Goal: Task Accomplishment & Management: Use online tool/utility

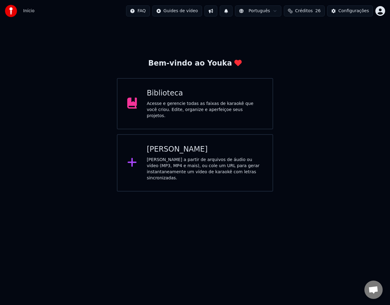
click at [190, 154] on div "Criar Karaokê Crie karaokê a partir de arquivos de áudio ou vídeo (MP3, MP4 e m…" at bounding box center [205, 163] width 116 height 37
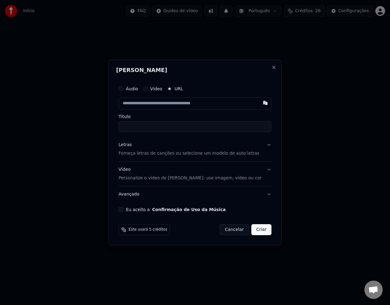
click at [263, 67] on div "[PERSON_NAME] Áudio Vídeo URL Título Letras Forneça letras de canções ou seleci…" at bounding box center [195, 153] width 173 height 186
click at [267, 65] on div "[PERSON_NAME] Áudio Vídeo URL Título Letras Forneça letras de canções ou seleci…" at bounding box center [195, 153] width 173 height 186
click at [228, 230] on button "Cancelar" at bounding box center [234, 229] width 29 height 11
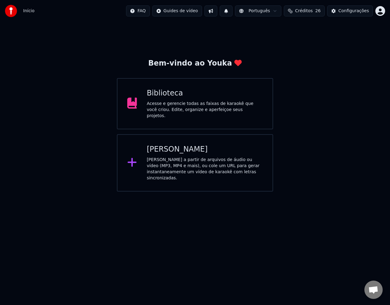
click at [353, 54] on div "Bem-vindo ao Youka Biblioteca Acesse e gerencie todas as faixas de karaokê que …" at bounding box center [195, 107] width 390 height 170
click at [232, 108] on div "Acesse e gerencie todas as faixas de karaokê que você criou. Edite, organize e …" at bounding box center [205, 110] width 116 height 18
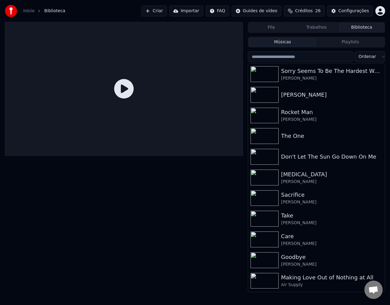
click at [190, 183] on div at bounding box center [124, 157] width 238 height 271
click at [166, 10] on button "Criar" at bounding box center [154, 10] width 26 height 11
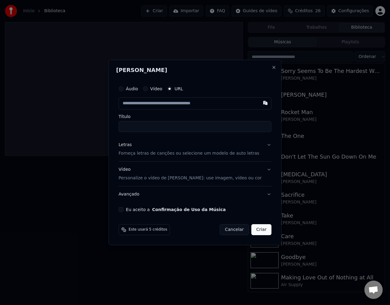
click at [172, 88] on button "URL" at bounding box center [169, 88] width 5 height 5
click at [167, 103] on input "text" at bounding box center [195, 103] width 153 height 12
paste input "**********"
type input "**********"
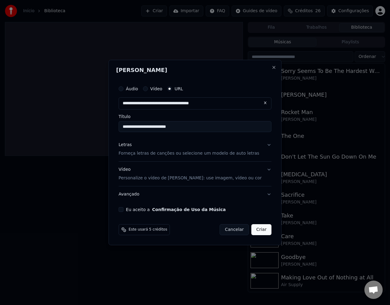
type input "**********"
click at [261, 144] on button "Letras Forneça letras de canções ou selecione um modelo de auto letras" at bounding box center [195, 149] width 153 height 24
type input "**********"
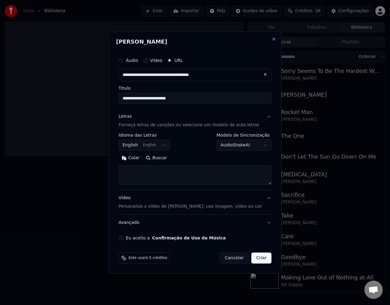
click at [207, 181] on textarea at bounding box center [195, 176] width 153 height 20
paste textarea "**********"
type textarea "**********"
click at [124, 238] on button "Eu aceito a Confirmação de Uso da Música" at bounding box center [121, 238] width 5 height 5
click at [258, 257] on button "Criar" at bounding box center [262, 258] width 20 height 11
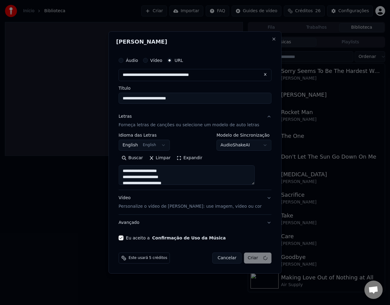
select select
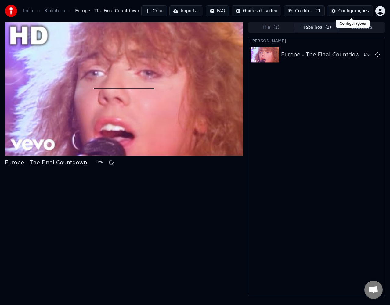
click at [364, 9] on div "Configurações" at bounding box center [354, 11] width 31 height 6
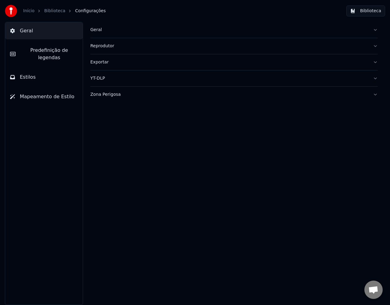
click at [29, 34] on span "Geral" at bounding box center [26, 30] width 13 height 7
click at [27, 12] on link "Início" at bounding box center [28, 11] width 11 height 6
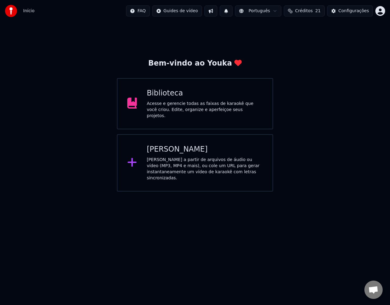
click at [199, 109] on div "Acesse e gerencie todas as faixas de karaokê que você criou. Edite, organize e …" at bounding box center [205, 110] width 116 height 18
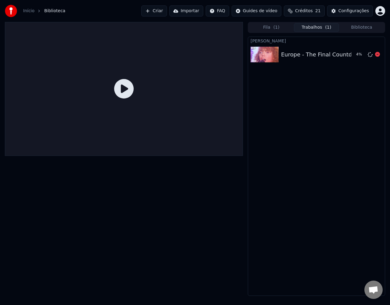
click at [312, 58] on div "Europe - The Final Countdown" at bounding box center [322, 54] width 82 height 9
click at [379, 10] on html "Início Biblioteca Criar Importar FAQ Guides de vídeo Créditos 21 Configurações …" at bounding box center [195, 152] width 390 height 305
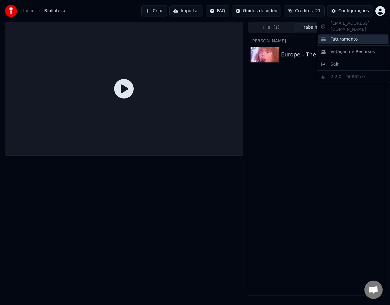
click at [353, 36] on span "Faturamento" at bounding box center [344, 39] width 27 height 6
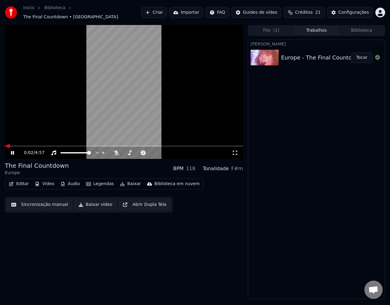
click at [177, 110] on video at bounding box center [124, 92] width 238 height 134
click at [125, 181] on button "Baixar" at bounding box center [131, 184] width 26 height 9
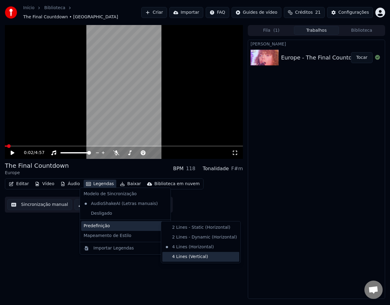
click at [184, 256] on div "4 Lines (Vertical)" at bounding box center [200, 257] width 77 height 10
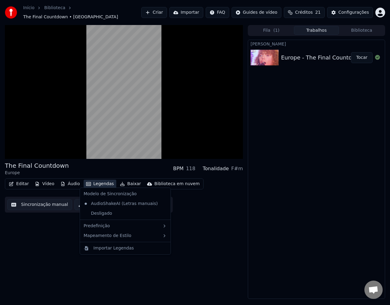
click at [106, 180] on button "Legendas" at bounding box center [100, 184] width 33 height 9
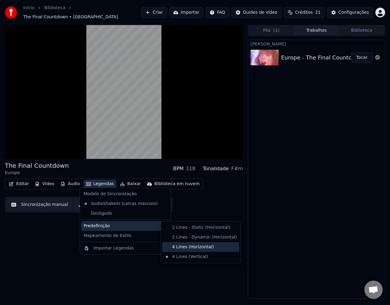
click at [204, 249] on div "4 Lines (Horizontal)" at bounding box center [200, 247] width 77 height 10
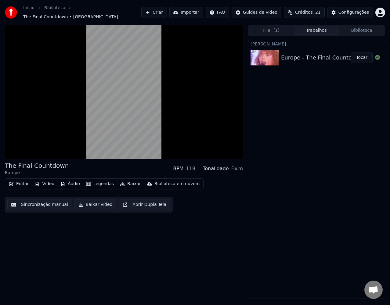
click at [71, 182] on button "Áudio" at bounding box center [70, 184] width 24 height 9
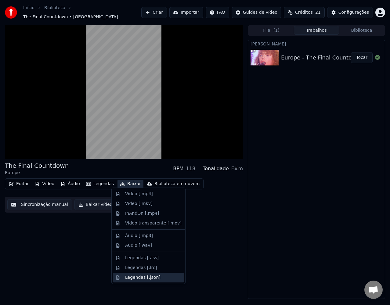
click at [148, 279] on div "Legendas [.json]" at bounding box center [142, 278] width 35 height 6
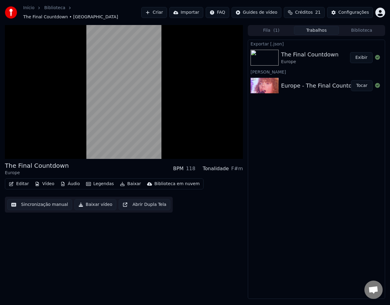
click at [287, 120] on div "Exportar [.json] The Final Countdown Europe Exibir Criar Karaokê Europe - The F…" at bounding box center [316, 170] width 137 height 260
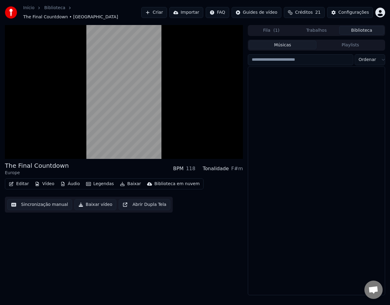
click at [350, 30] on button "Biblioteca" at bounding box center [361, 30] width 45 height 9
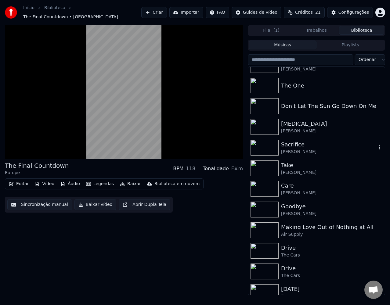
scroll to position [82, 0]
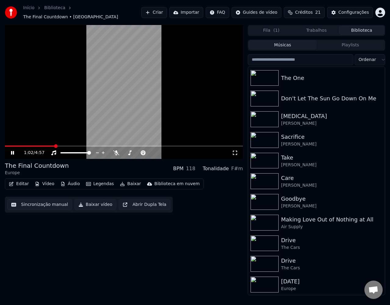
click at [155, 98] on video at bounding box center [124, 92] width 238 height 134
click at [193, 206] on div "Editar Vídeo Áudio Legendas Baixar Biblioteca em nuvem Sincronização manual Bai…" at bounding box center [124, 196] width 238 height 34
click at [167, 9] on button "Criar" at bounding box center [154, 12] width 26 height 11
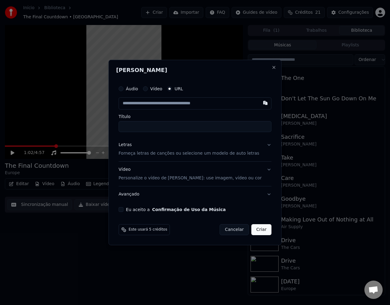
click at [161, 87] on label "Vídeo" at bounding box center [156, 89] width 12 height 4
click at [148, 87] on button "Vídeo" at bounding box center [145, 88] width 5 height 5
click at [183, 91] on label "URL" at bounding box center [179, 89] width 9 height 4
click at [172, 91] on button "URL" at bounding box center [169, 89] width 5 height 5
click at [172, 104] on input "text" at bounding box center [195, 103] width 153 height 12
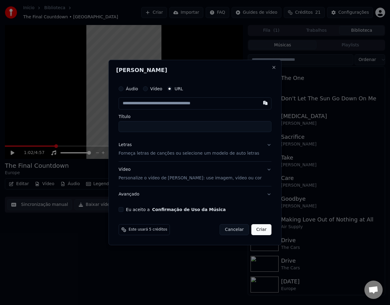
paste input "**********"
type input "**********"
drag, startPoint x: 185, startPoint y: 126, endPoint x: 122, endPoint y: 126, distance: 62.6
click at [122, 126] on div "**********" at bounding box center [195, 153] width 173 height 186
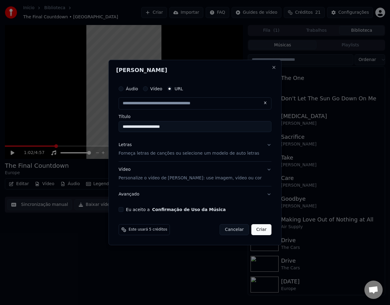
click at [262, 144] on button "Letras Forneça letras de canções ou selecione um modelo de auto letras" at bounding box center [195, 149] width 153 height 24
type input "**********"
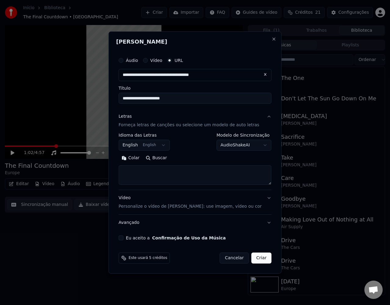
click at [176, 172] on textarea at bounding box center [195, 176] width 153 height 20
paste textarea "**********"
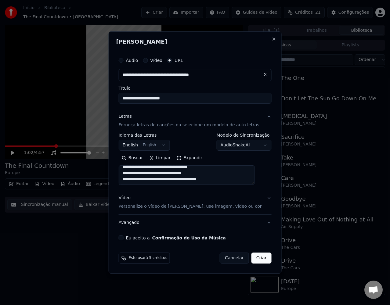
scroll to position [224, 0]
type textarea "**********"
drag, startPoint x: 247, startPoint y: 255, endPoint x: 162, endPoint y: 245, distance: 85.5
click at [163, 245] on form "**********" at bounding box center [195, 159] width 158 height 214
click at [151, 240] on label "Eu aceito a Confirmação de Uso da Música" at bounding box center [176, 238] width 100 height 4
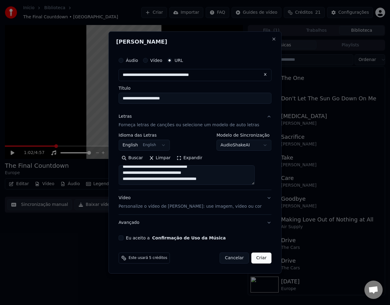
click at [124, 240] on button "Eu aceito a Confirmação de Uso da Música" at bounding box center [121, 238] width 5 height 5
click at [253, 258] on button "Criar" at bounding box center [262, 258] width 20 height 11
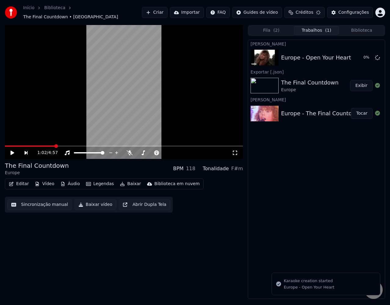
scroll to position [0, 0]
click at [171, 242] on div "1:02 / 4:57 The Final Countdown Europe BPM 118 Tonalidade F#m Editar Vídeo Áudi…" at bounding box center [124, 162] width 238 height 274
click at [167, 12] on button "Criar" at bounding box center [154, 12] width 26 height 11
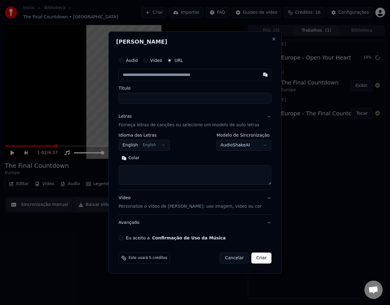
click at [183, 59] on label "URL" at bounding box center [179, 60] width 9 height 4
click at [172, 59] on button "URL" at bounding box center [169, 60] width 5 height 5
click at [173, 79] on input "text" at bounding box center [195, 75] width 153 height 12
paste input "**********"
type input "**********"
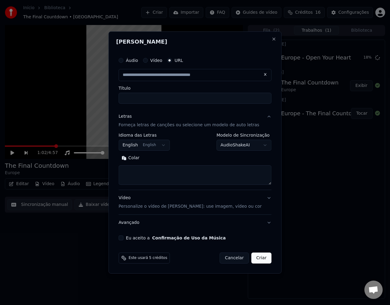
type input "**********"
drag, startPoint x: 188, startPoint y: 99, endPoint x: 109, endPoint y: 104, distance: 79.3
click at [109, 104] on body "**********" at bounding box center [195, 152] width 390 height 305
click at [209, 178] on textarea at bounding box center [195, 176] width 153 height 20
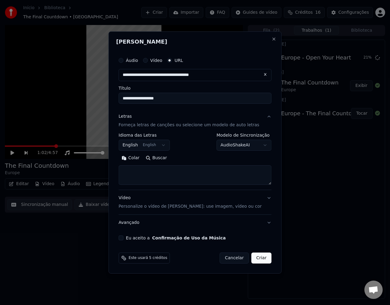
paste textarea "**********"
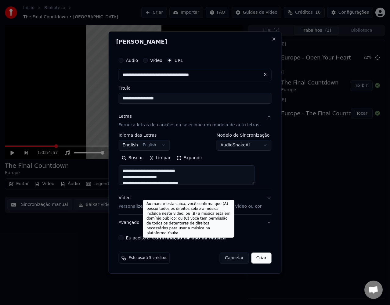
type textarea "**********"
click at [168, 239] on button "Confirmação de Uso da Música" at bounding box center [189, 238] width 74 height 4
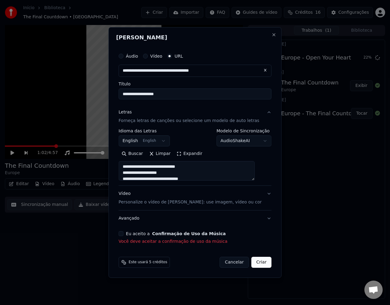
click at [124, 233] on button "Eu aceito a Confirmação de Uso da Música" at bounding box center [121, 233] width 5 height 5
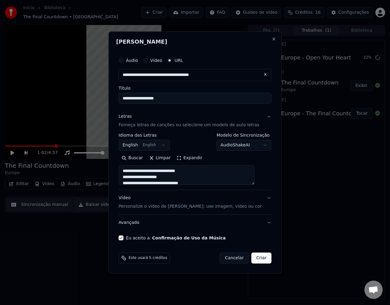
click at [252, 258] on button "Criar" at bounding box center [262, 258] width 20 height 11
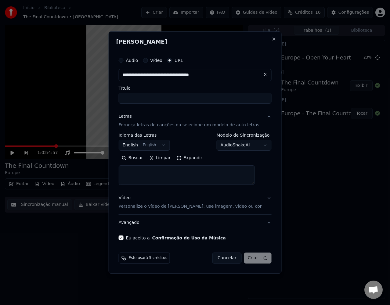
select select
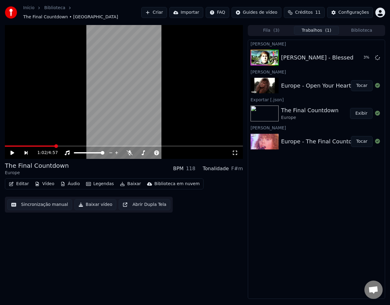
click at [282, 187] on div "[PERSON_NAME] [PERSON_NAME] - Blessed 3 % [PERSON_NAME] Europe - Open Your Hear…" at bounding box center [316, 170] width 137 height 260
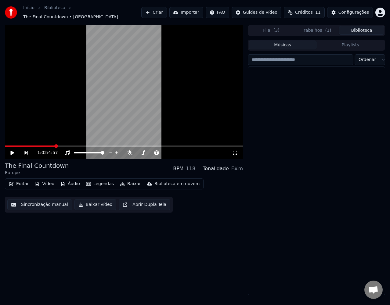
click at [359, 26] on button "Biblioteca" at bounding box center [361, 30] width 45 height 9
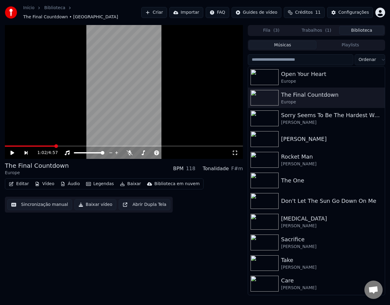
click at [186, 221] on div "1:02 / 4:57 The Final Countdown Europe BPM 118 Tonalidade F#m Editar Vídeo Áudi…" at bounding box center [124, 160] width 238 height 271
click at [167, 13] on button "Criar" at bounding box center [154, 12] width 26 height 11
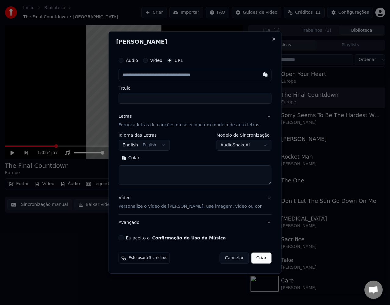
click at [196, 75] on input "text" at bounding box center [195, 75] width 153 height 12
type input "**********"
click at [199, 73] on input "**********" at bounding box center [195, 75] width 153 height 12
drag, startPoint x: 190, startPoint y: 96, endPoint x: 125, endPoint y: 99, distance: 64.5
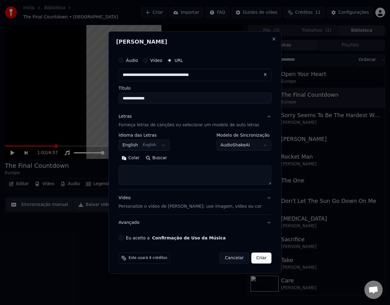
click at [125, 99] on div "**********" at bounding box center [195, 147] width 158 height 191
click at [196, 99] on input "**********" at bounding box center [195, 98] width 153 height 11
drag, startPoint x: 191, startPoint y: 96, endPoint x: 105, endPoint y: 96, distance: 86.7
click at [105, 96] on body "**********" at bounding box center [195, 152] width 390 height 305
type input "**********"
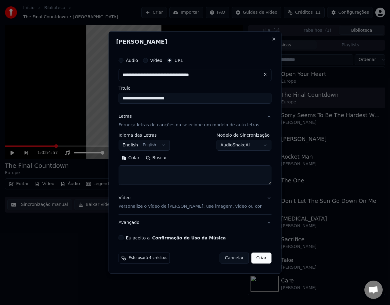
click at [195, 171] on textarea at bounding box center [195, 176] width 153 height 20
paste textarea "**********"
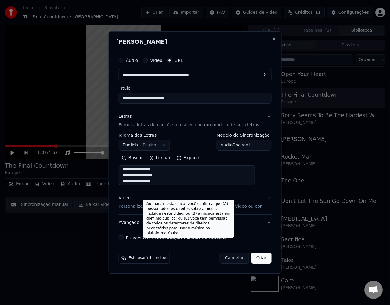
type textarea "**********"
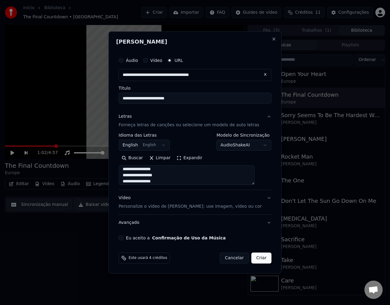
click at [124, 239] on button "Eu aceito a Confirmação de Uso da Música" at bounding box center [121, 238] width 5 height 5
click at [253, 260] on button "Criar" at bounding box center [262, 258] width 20 height 11
select select
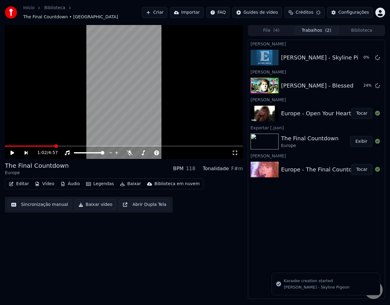
scroll to position [0, 0]
click at [361, 112] on button "Tocar" at bounding box center [362, 113] width 22 height 11
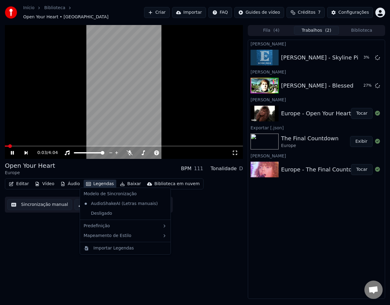
click at [106, 182] on button "Legendas" at bounding box center [100, 184] width 33 height 9
click at [70, 180] on button "Áudio" at bounding box center [70, 184] width 24 height 9
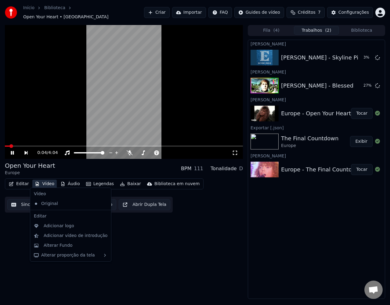
click at [49, 185] on button "Vídeo" at bounding box center [44, 184] width 24 height 9
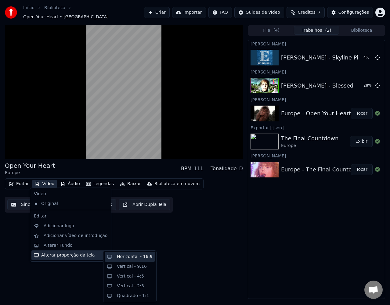
click at [142, 259] on div "Horizontal - 16:9" at bounding box center [135, 257] width 36 height 6
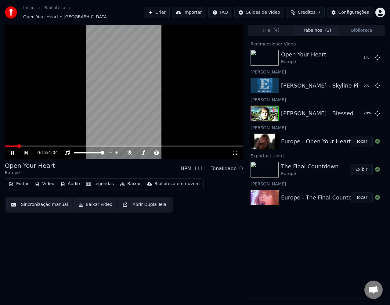
click at [135, 91] on video at bounding box center [124, 92] width 238 height 134
click at [218, 220] on div "0:13 / 4:04 Open Your Heart Europe BPM 111 Tonalidade D Editar Vídeo Áudio Lege…" at bounding box center [124, 162] width 238 height 274
click at [357, 27] on button "Biblioteca" at bounding box center [361, 30] width 45 height 9
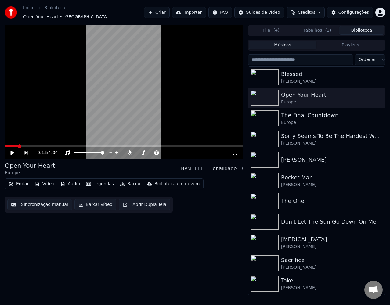
click at [174, 271] on div "0:13 / 4:04 Open Your Heart Europe BPM 111 Tonalidade D Editar Vídeo Áudio Lege…" at bounding box center [124, 160] width 238 height 271
click at [313, 26] on button "Trabalhos ( 2 )" at bounding box center [316, 30] width 45 height 9
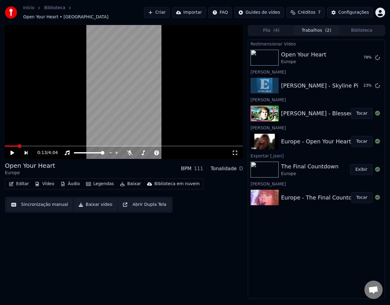
click at [168, 8] on button "Criar" at bounding box center [157, 12] width 26 height 11
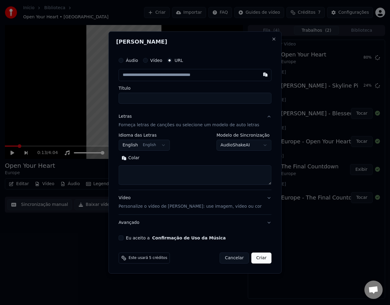
type input "**********"
click at [192, 99] on input "**********" at bounding box center [195, 98] width 153 height 11
paste input "**********"
type input "**********"
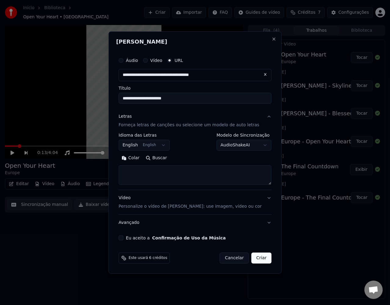
click at [194, 177] on textarea at bounding box center [195, 176] width 153 height 20
paste textarea "**********"
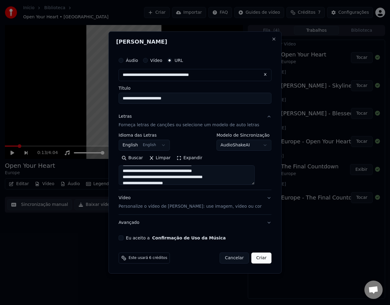
scroll to position [118, 0]
type textarea "**********"
click at [124, 239] on button "Eu aceito a Confirmação de Uso da Música" at bounding box center [121, 238] width 5 height 5
click at [261, 258] on button "Criar" at bounding box center [262, 258] width 20 height 11
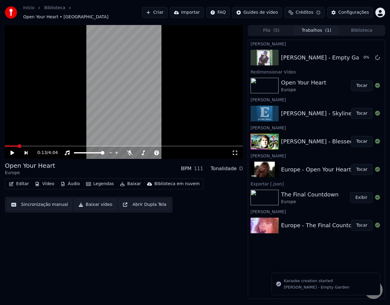
scroll to position [0, 0]
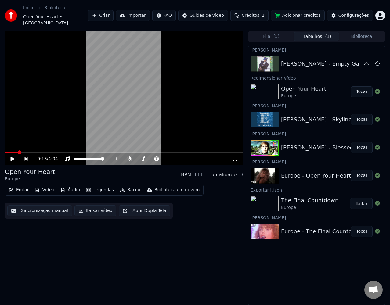
click at [362, 170] on button "Tocar" at bounding box center [362, 175] width 22 height 11
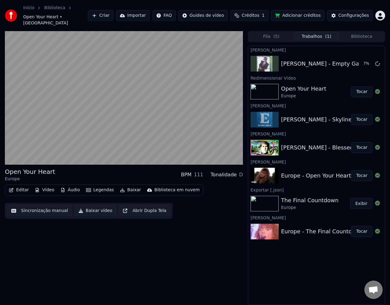
click at [105, 186] on button "Legendas" at bounding box center [100, 190] width 33 height 9
click at [130, 186] on button "Baixar" at bounding box center [131, 190] width 26 height 9
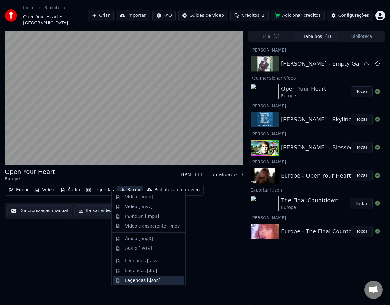
click at [145, 280] on div "Legendas [.json]" at bounding box center [142, 281] width 35 height 6
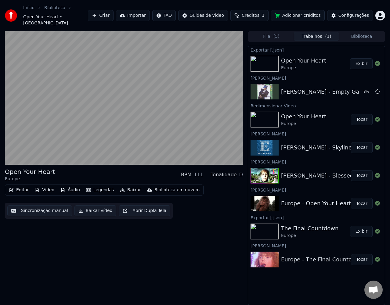
click at [361, 170] on button "Tocar" at bounding box center [362, 175] width 22 height 11
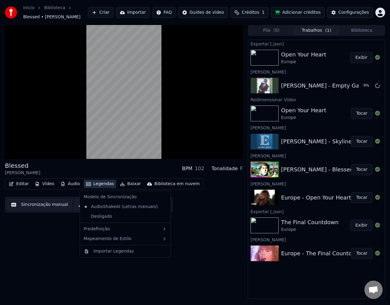
click at [107, 185] on button "Legendas" at bounding box center [100, 184] width 33 height 9
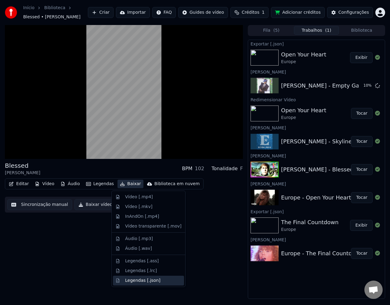
click at [134, 283] on div "Legendas [.json]" at bounding box center [142, 281] width 35 height 6
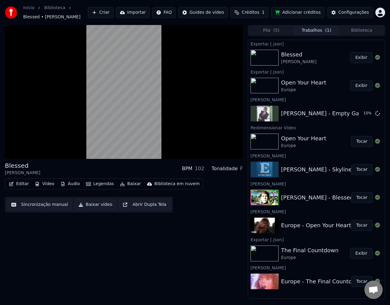
click at [98, 186] on button "Legendas" at bounding box center [100, 184] width 33 height 9
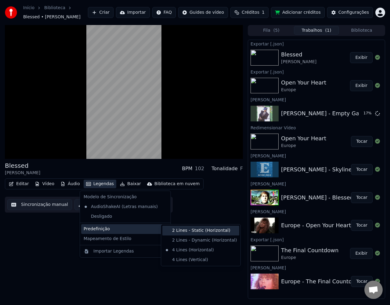
click at [194, 233] on div "2 Lines - Static (Horizontal)" at bounding box center [200, 231] width 77 height 10
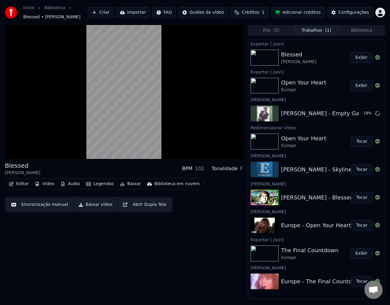
click at [51, 184] on button "Vídeo" at bounding box center [44, 184] width 24 height 9
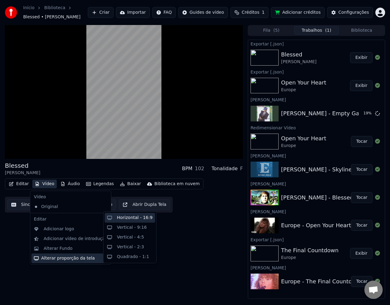
click at [146, 220] on div "Horizontal - 16:9" at bounding box center [135, 218] width 36 height 6
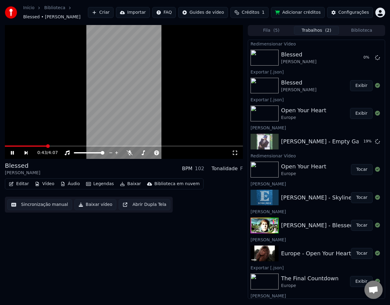
click at [144, 119] on video at bounding box center [124, 92] width 238 height 134
click at [143, 118] on video at bounding box center [124, 92] width 238 height 134
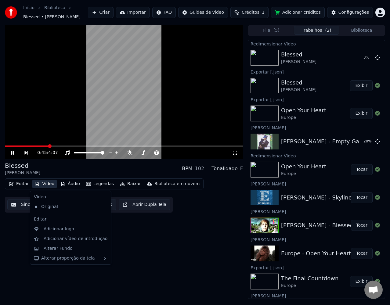
click at [49, 184] on button "Vídeo" at bounding box center [44, 184] width 24 height 9
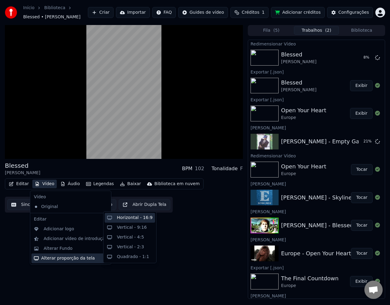
click at [140, 218] on div "Horizontal - 16:9" at bounding box center [135, 218] width 36 height 6
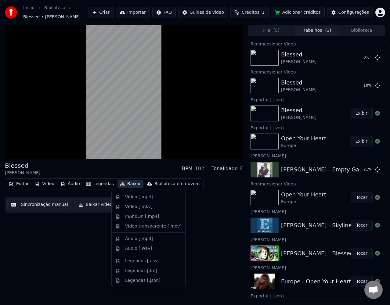
click at [129, 185] on button "Baixar" at bounding box center [131, 184] width 26 height 9
click at [120, 185] on icon "button" at bounding box center [122, 184] width 5 height 4
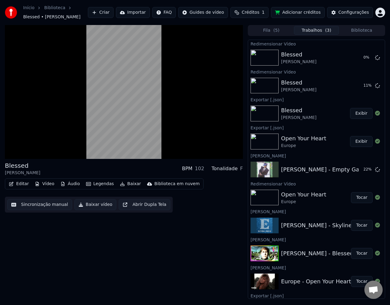
click at [105, 185] on button "Legendas" at bounding box center [100, 184] width 33 height 9
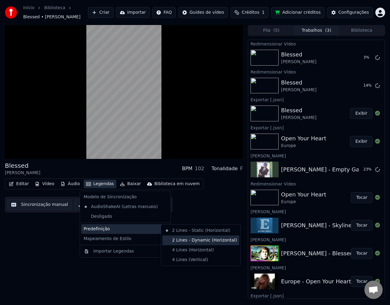
click at [200, 242] on div "2 Lines - Dynamic (Horizontal)" at bounding box center [200, 241] width 77 height 10
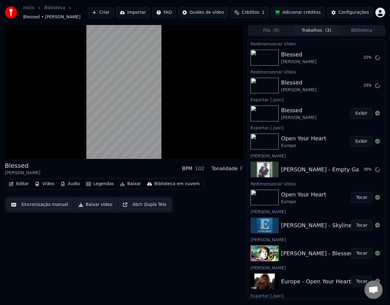
click at [359, 115] on button "Exibir" at bounding box center [361, 113] width 23 height 11
click at [157, 255] on div "Blessed [PERSON_NAME] BPM 102 Tonalidade F Editar Vídeo Áudio Legendas Baixar B…" at bounding box center [124, 162] width 238 height 274
click at [101, 185] on button "Legendas" at bounding box center [100, 184] width 33 height 9
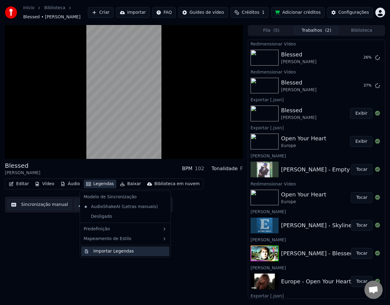
click at [107, 252] on div "Importar Legendas" at bounding box center [113, 252] width 41 height 6
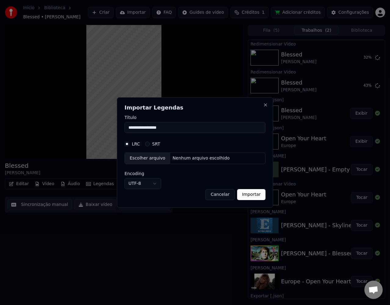
click at [223, 195] on button "Cancelar" at bounding box center [220, 194] width 29 height 11
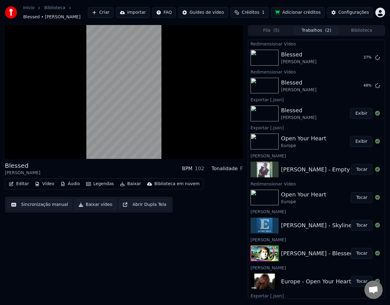
click at [97, 183] on button "Legendas" at bounding box center [100, 184] width 33 height 9
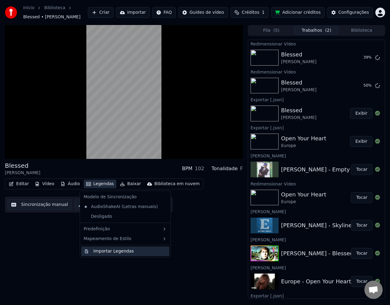
click at [110, 250] on div "Importar Legendas" at bounding box center [113, 252] width 41 height 6
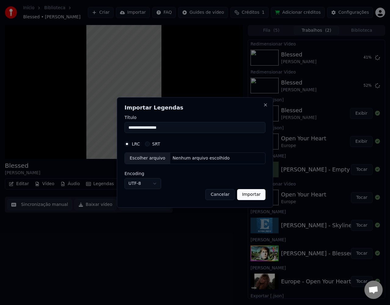
click at [222, 196] on button "Cancelar" at bounding box center [220, 194] width 29 height 11
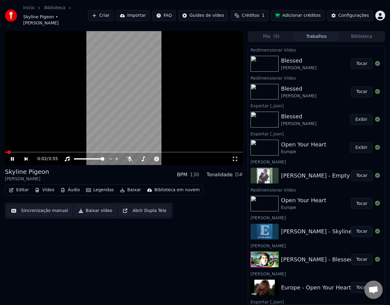
click at [122, 186] on button "Baixar" at bounding box center [131, 190] width 26 height 9
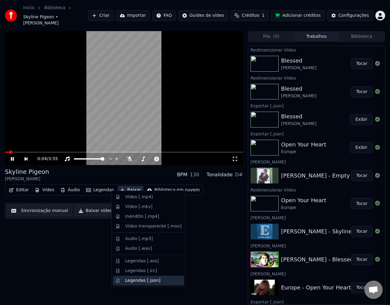
click at [139, 278] on div "Legendas [.json]" at bounding box center [142, 281] width 35 height 6
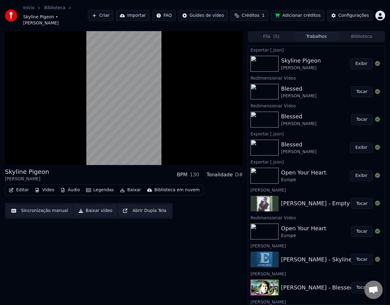
click at [355, 114] on button "Tocar" at bounding box center [362, 119] width 22 height 11
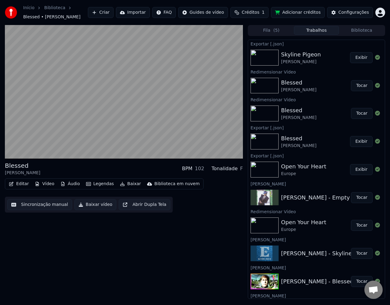
click at [303, 116] on div "Blessed [PERSON_NAME]" at bounding box center [316, 113] width 70 height 15
click at [297, 137] on div "Blessed" at bounding box center [298, 138] width 35 height 9
click at [355, 142] on button "Exibir" at bounding box center [361, 141] width 23 height 11
click at [352, 167] on button "Exibir" at bounding box center [361, 169] width 23 height 11
click at [317, 199] on div "[PERSON_NAME] - Empty Garden" at bounding box center [326, 198] width 91 height 9
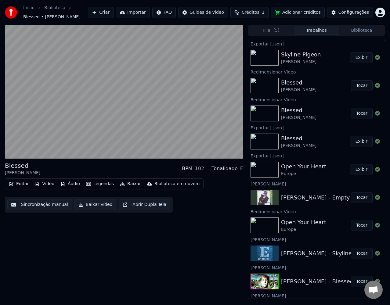
click at [361, 197] on button "Tocar" at bounding box center [362, 197] width 22 height 11
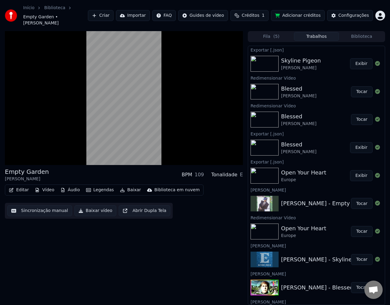
click at [122, 186] on button "Baixar" at bounding box center [131, 190] width 26 height 9
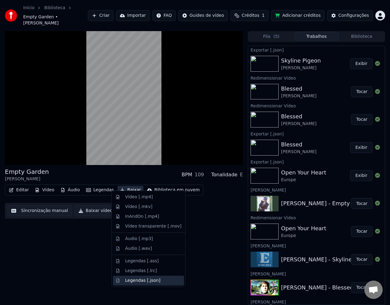
click at [148, 281] on div "Legendas [.json]" at bounding box center [142, 281] width 35 height 6
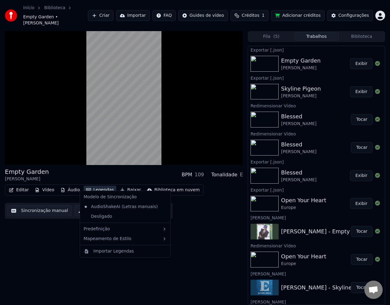
click at [103, 187] on button "Legendas" at bounding box center [100, 190] width 33 height 9
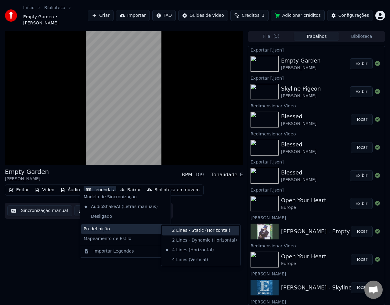
click at [192, 231] on div "2 Lines - Static (Horizontal)" at bounding box center [200, 231] width 77 height 10
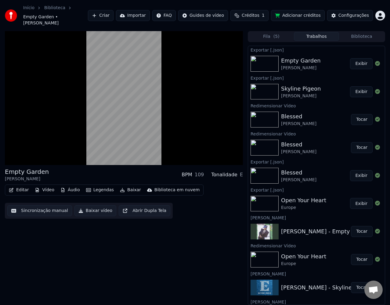
click at [104, 186] on button "Legendas" at bounding box center [100, 190] width 33 height 9
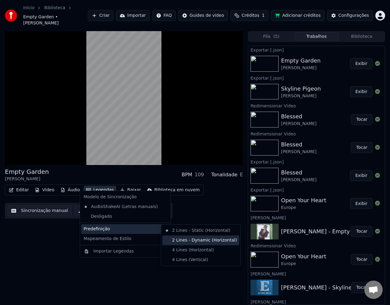
click at [190, 239] on div "2 Lines - Dynamic (Horizontal)" at bounding box center [200, 241] width 77 height 10
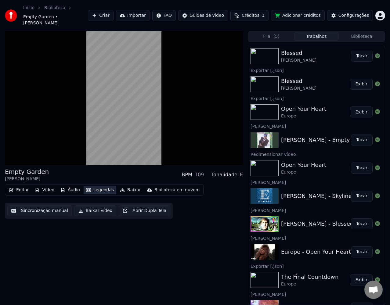
scroll to position [105, 0]
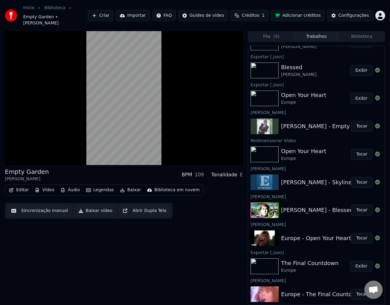
click at [359, 261] on button "Exibir" at bounding box center [361, 266] width 23 height 11
click at [380, 13] on html "Início Biblioteca Empty Garden • [PERSON_NAME] Importar FAQ Guides de vídeo Cré…" at bounding box center [195, 152] width 390 height 305
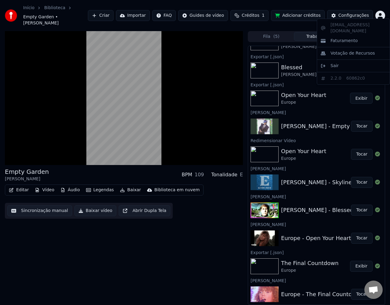
click at [355, 11] on html "Início Biblioteca Empty Garden • [PERSON_NAME] Importar FAQ Guides de vídeo Cré…" at bounding box center [195, 152] width 390 height 305
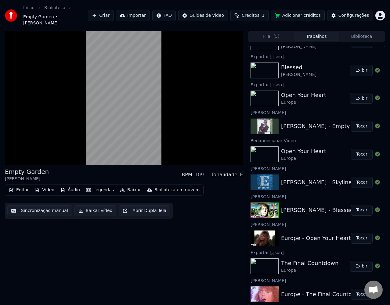
click at [355, 13] on div "Configurações" at bounding box center [354, 16] width 31 height 6
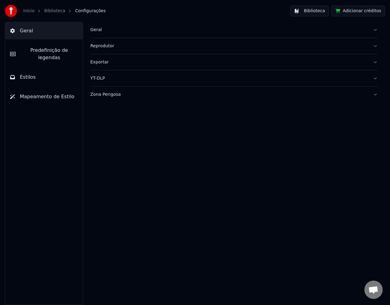
click at [28, 9] on link "Início" at bounding box center [28, 11] width 11 height 6
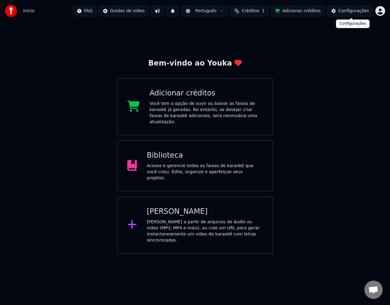
click at [356, 12] on div "Configurações" at bounding box center [354, 11] width 31 height 6
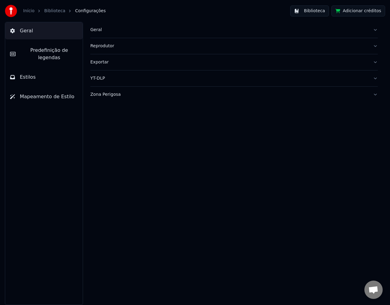
click at [25, 9] on link "Início" at bounding box center [28, 11] width 11 height 6
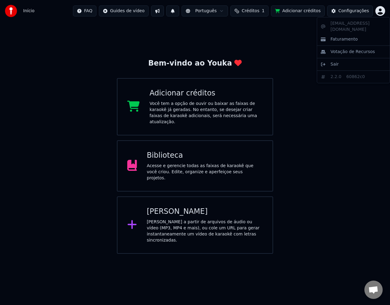
click at [380, 9] on html "Início FAQ Guides de vídeo Português Créditos 1 Adicionar créditos Configuraçõe…" at bounding box center [195, 127] width 390 height 254
click at [359, 35] on div "Faturamento" at bounding box center [354, 40] width 70 height 10
click at [307, 55] on div "Bem-vindo ao Youka Adicionar créditos Você tem a opção de ouvir ou baixar as fa…" at bounding box center [195, 138] width 390 height 232
click at [104, 12] on html "Início FAQ Guides de vídeo Português Créditos 1 Adicionar créditos Configuraçõe…" at bounding box center [195, 127] width 390 height 254
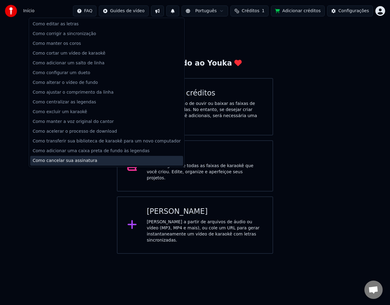
click at [83, 160] on div "Como cancelar sua assinatura" at bounding box center [106, 161] width 153 height 10
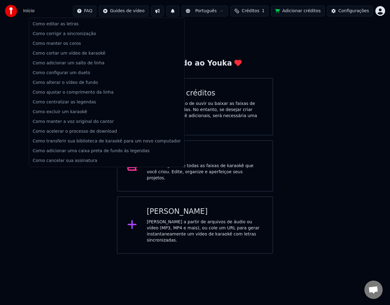
click at [106, 12] on html "Início FAQ Guides de vídeo Português Créditos 1 Adicionar créditos Configuraçõe…" at bounding box center [195, 127] width 390 height 254
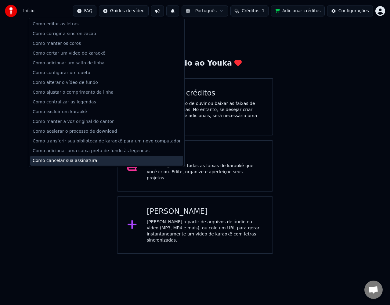
click at [83, 160] on div "Como cancelar sua assinatura" at bounding box center [106, 161] width 153 height 10
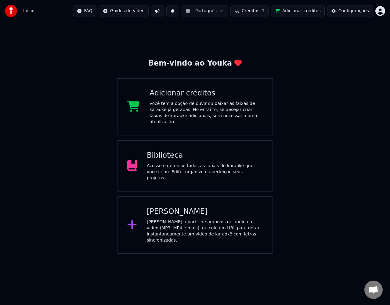
click at [293, 131] on div "Bem-vindo ao Youka Adicionar créditos Você tem a opção de ouvir ou baixar as fa…" at bounding box center [195, 138] width 390 height 232
click at [364, 14] on button "Configurações" at bounding box center [350, 10] width 46 height 11
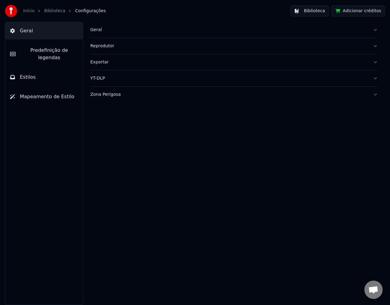
click at [28, 33] on span "Geral" at bounding box center [26, 30] width 13 height 7
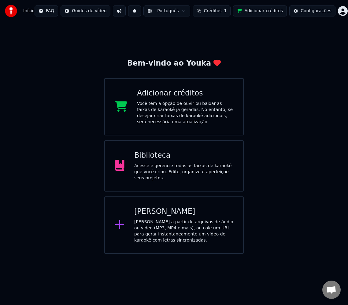
click at [338, 13] on html "Início FAQ Guides de vídeo Português Créditos 1 Adicionar créditos Configuraçõe…" at bounding box center [174, 127] width 348 height 254
click at [315, 13] on html "Início FAQ Guides de vídeo Português Créditos 1 Adicionar créditos Configuraçõe…" at bounding box center [174, 127] width 348 height 254
click at [315, 13] on div "Configurações" at bounding box center [315, 11] width 31 height 6
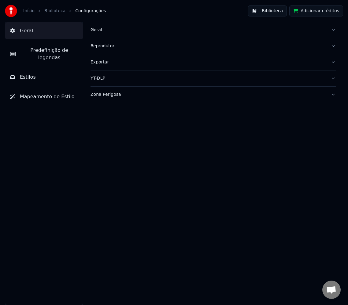
click at [56, 49] on span "Predefinição de legendas" at bounding box center [48, 54] width 57 height 15
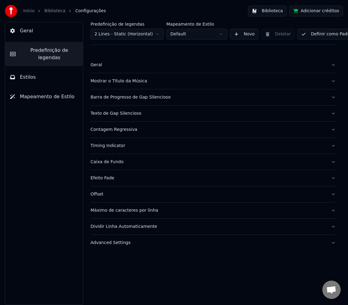
click at [32, 69] on button "Estilos" at bounding box center [44, 77] width 78 height 17
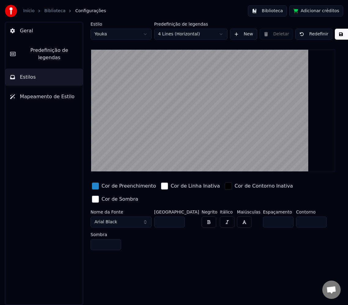
click at [30, 93] on span "Mapeamento de Estilo" at bounding box center [47, 96] width 55 height 7
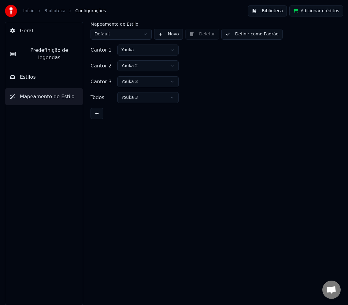
click at [326, 11] on button "Adicionar créditos" at bounding box center [316, 10] width 54 height 11
click at [267, 11] on button "Biblioteca" at bounding box center [267, 10] width 39 height 11
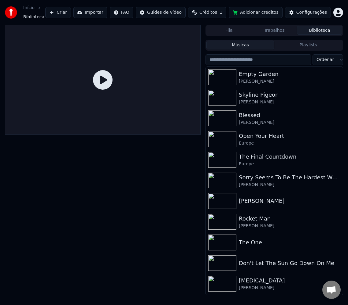
click at [184, 187] on div at bounding box center [102, 160] width 195 height 271
click at [98, 13] on button "Importar" at bounding box center [90, 12] width 34 height 11
click at [35, 17] on span "Biblioteca" at bounding box center [33, 17] width 21 height 6
click at [16, 12] on img at bounding box center [11, 12] width 12 height 12
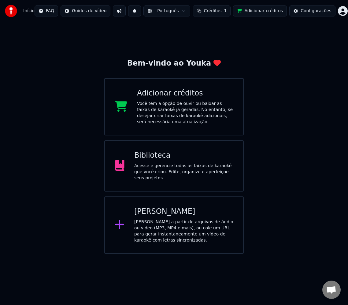
click at [266, 98] on div "Bem-vindo ao Youka Adicionar créditos Você tem a opção de ouvir ou baixar as fa…" at bounding box center [174, 138] width 348 height 232
click at [330, 290] on span "Bate-papo aberto" at bounding box center [331, 290] width 10 height 9
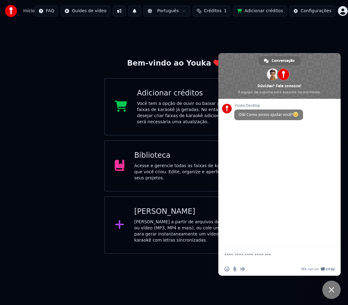
click at [258, 253] on textarea "Escreva sua mensagem..." at bounding box center [272, 255] width 97 height 5
type textarea "**********"
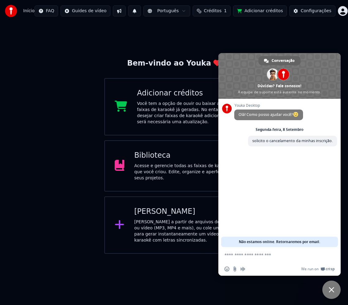
click at [292, 87] on span at bounding box center [279, 76] width 122 height 46
